Goal: Task Accomplishment & Management: Manage account settings

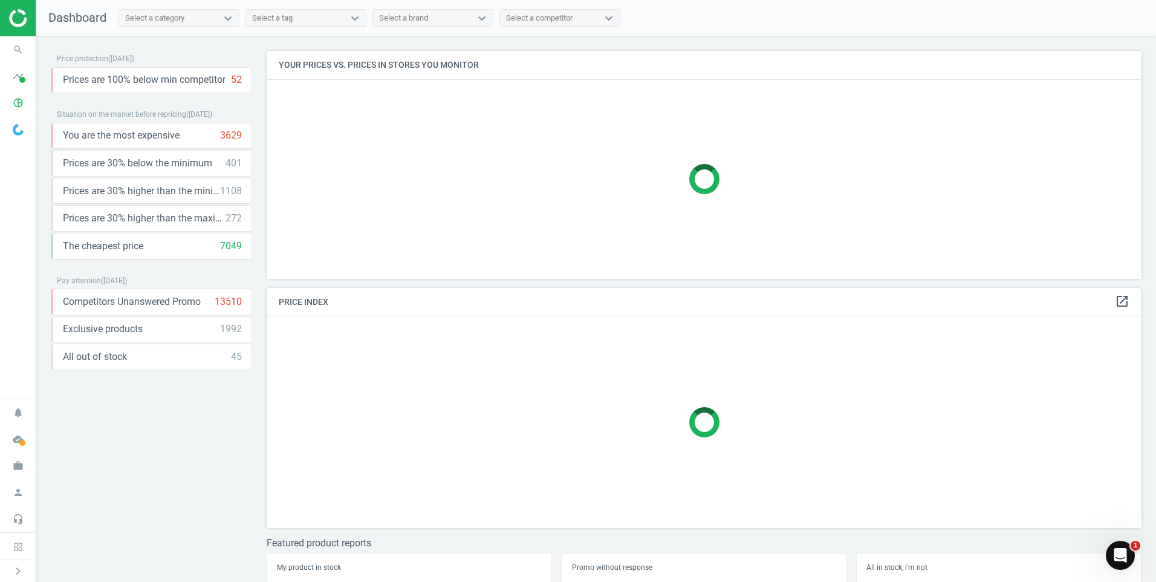
click at [24, 21] on img at bounding box center [52, 18] width 86 height 18
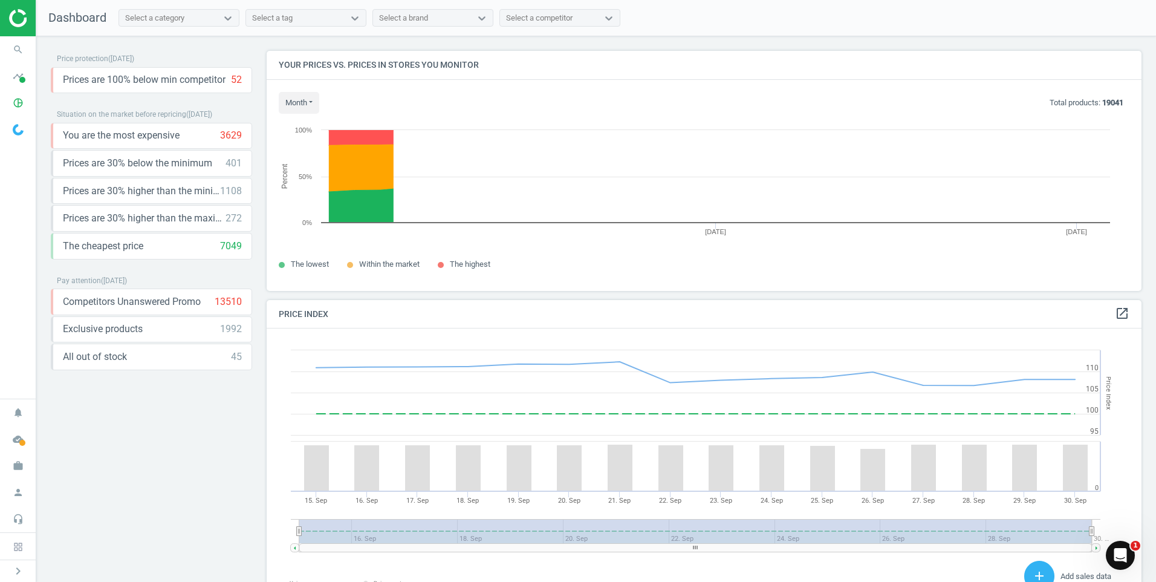
scroll to position [297, 884]
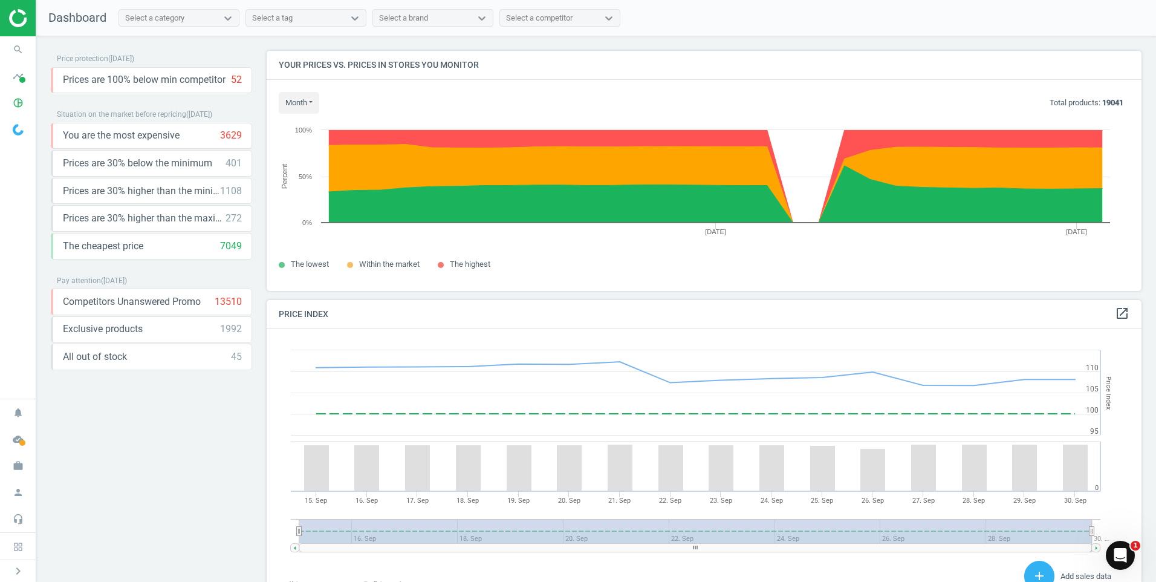
click at [163, 399] on div "Price protection ( 30.09.25 ) Prices are 100% below min competitor 52 keyboard_…" at bounding box center [151, 312] width 201 height 522
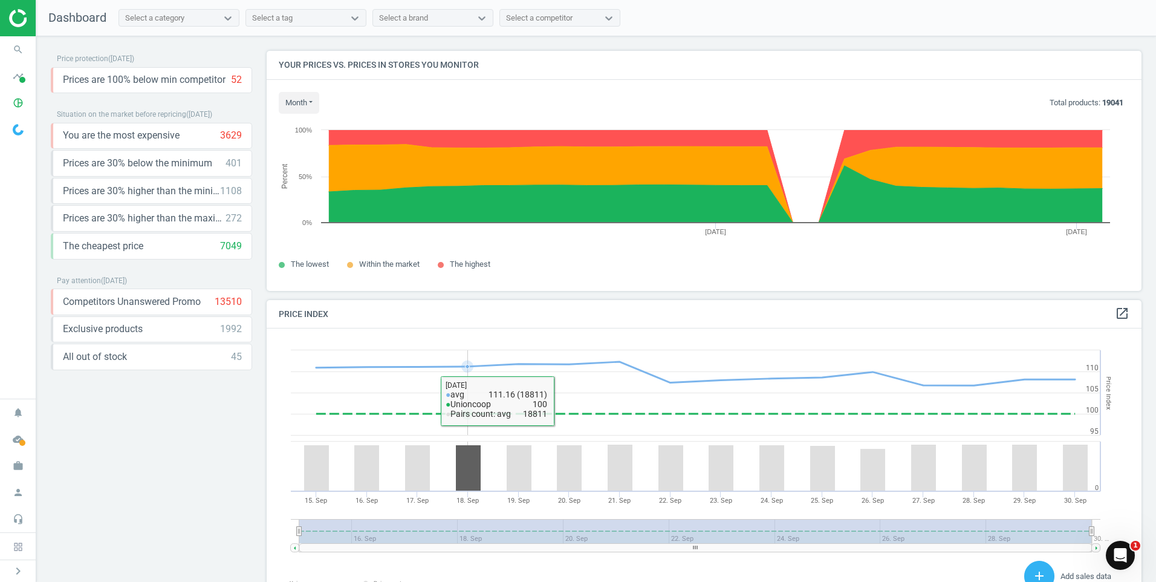
scroll to position [116, 0]
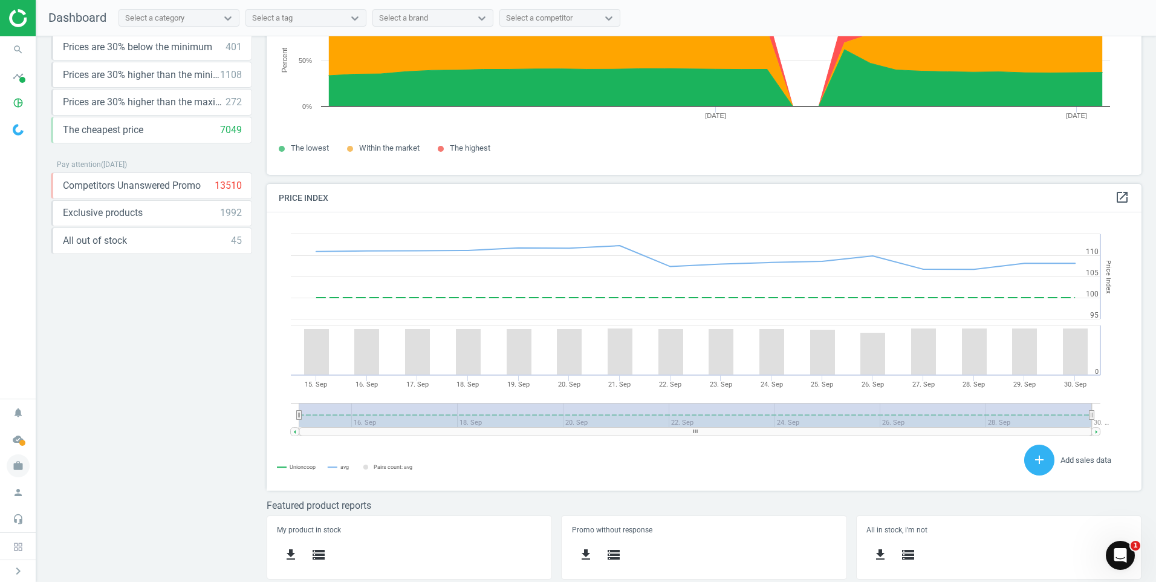
click at [23, 472] on icon "work" at bounding box center [18, 465] width 23 height 23
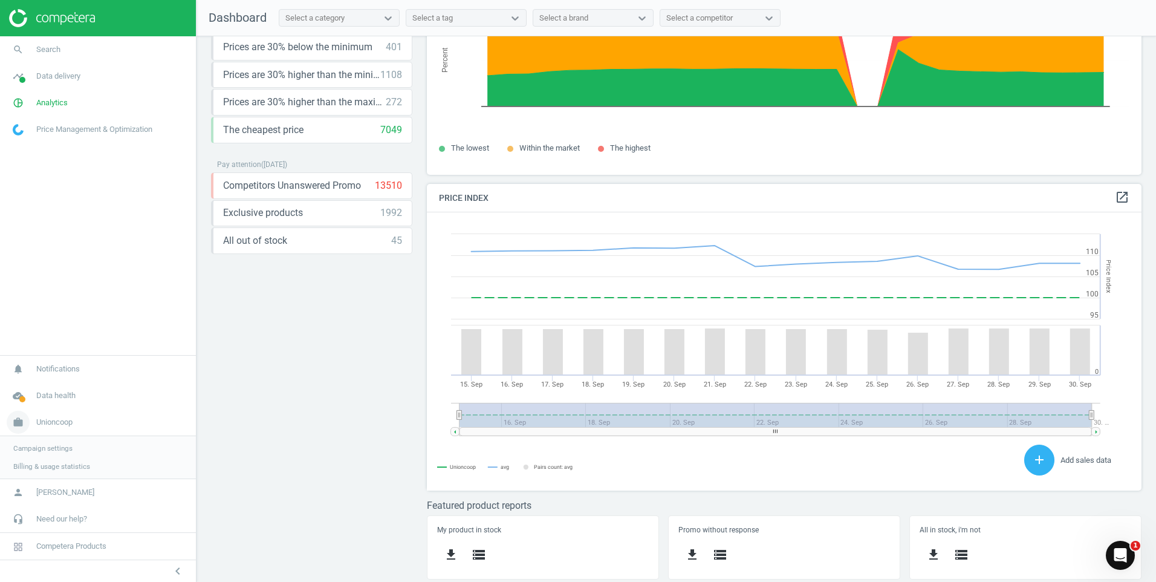
scroll to position [297, 724]
click at [62, 471] on link "Billing & usage statistics" at bounding box center [98, 466] width 196 height 18
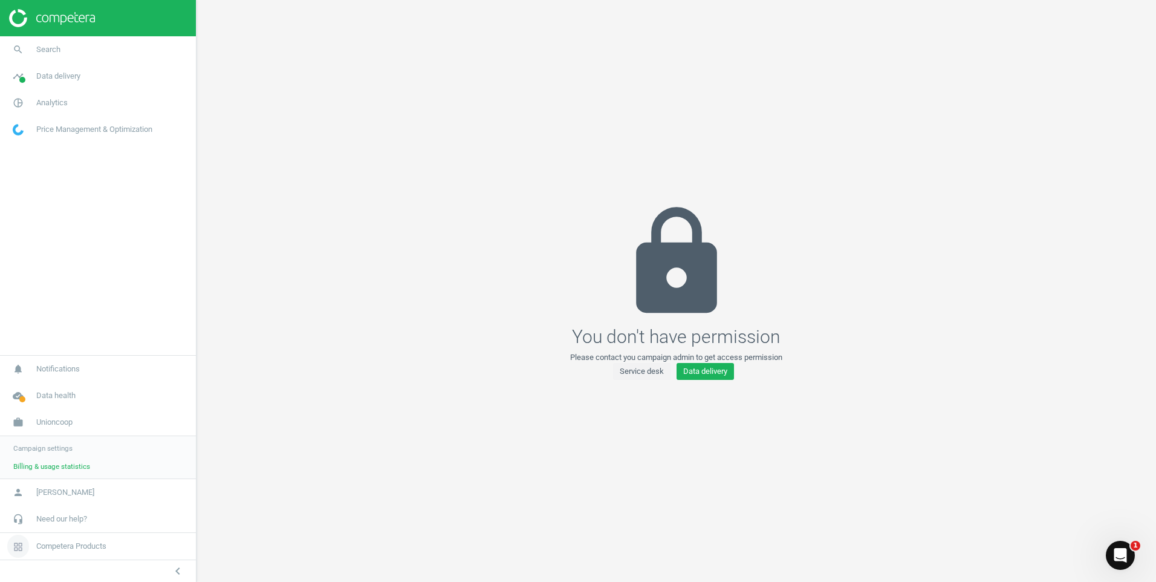
click at [53, 547] on span "Competera Products" at bounding box center [71, 545] width 70 height 11
click at [256, 505] on icon at bounding box center [252, 505] width 88 height 17
